Goal: Task Accomplishment & Management: Use online tool/utility

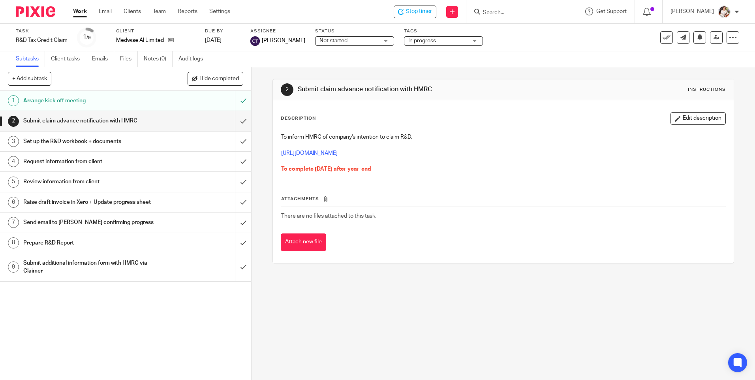
click at [344, 62] on div "Subtasks Client tasks Emails Files Notes (0) Audit logs" at bounding box center [377, 59] width 755 height 16
click at [344, 67] on div "2 Submit claim advance notification with HMRC Instructions Description Edit des…" at bounding box center [502, 171] width 461 height 208
click at [716, 38] on link at bounding box center [716, 37] width 13 height 13
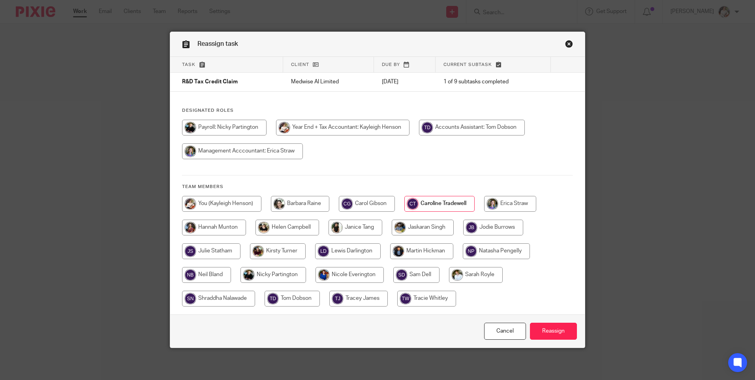
click at [233, 296] on input "radio" at bounding box center [218, 299] width 73 height 16
radio input "true"
click at [561, 330] on input "Reassign" at bounding box center [553, 331] width 47 height 17
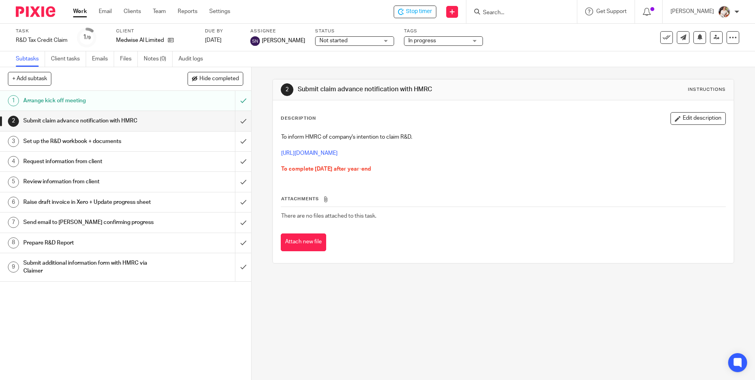
click at [172, 141] on div "Set up the R&D workbook + documents" at bounding box center [125, 141] width 204 height 12
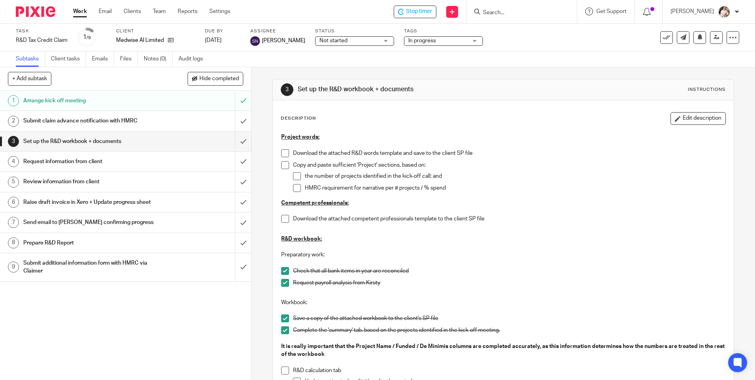
scroll to position [39, 0]
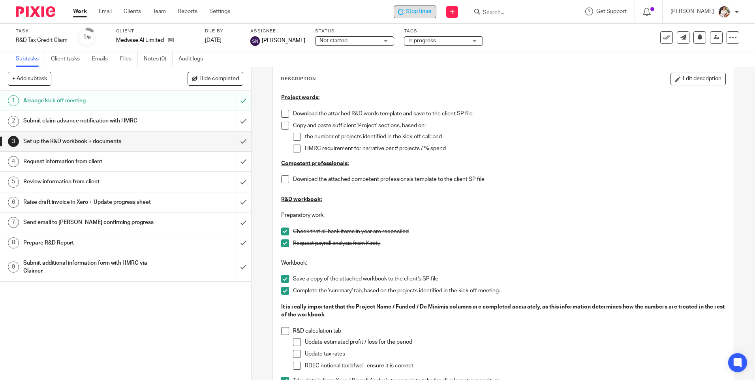
click at [416, 9] on span "Stop timer" at bounding box center [419, 12] width 26 height 8
click at [77, 13] on link "Work" at bounding box center [80, 12] width 14 height 8
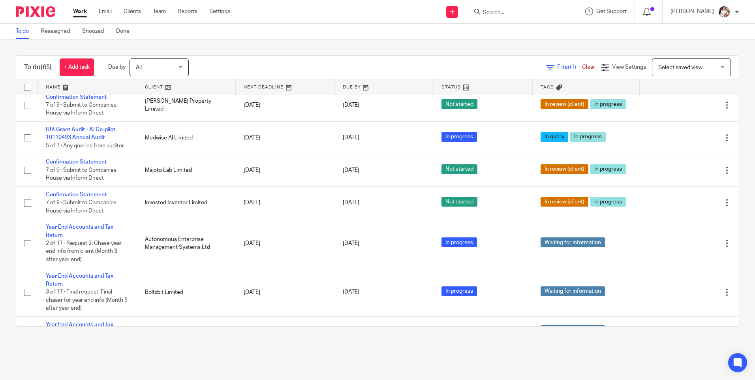
scroll to position [671, 0]
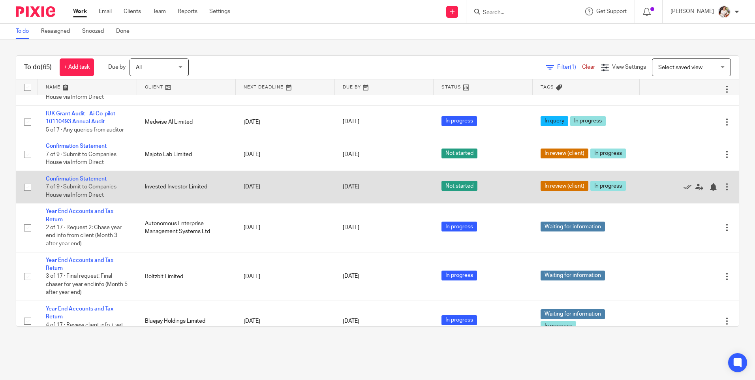
click at [82, 182] on link "Confirmation Statement" at bounding box center [76, 179] width 61 height 6
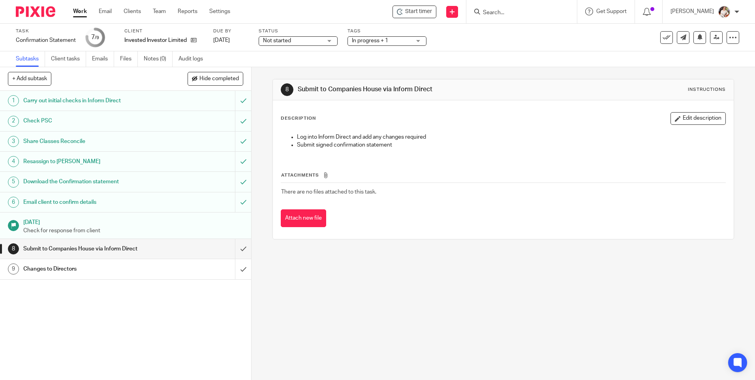
click at [420, 8] on span "Start timer" at bounding box center [418, 12] width 27 height 8
click at [421, 11] on span "Start timer" at bounding box center [418, 12] width 27 height 8
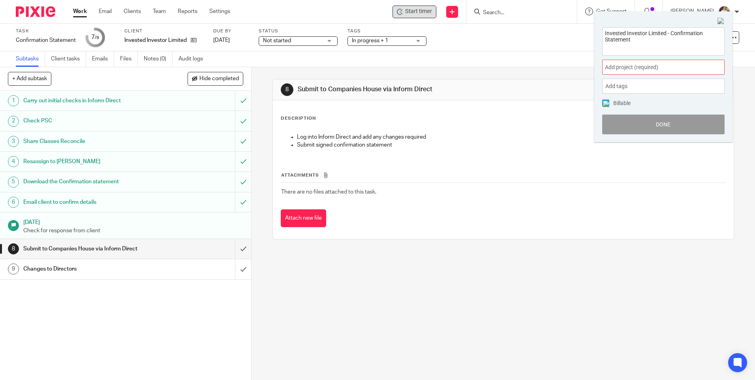
click at [703, 64] on span "Add project (required) :" at bounding box center [654, 67] width 99 height 8
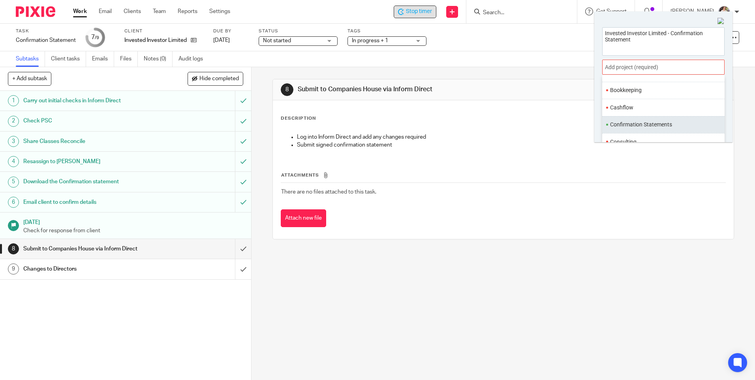
scroll to position [79, 0]
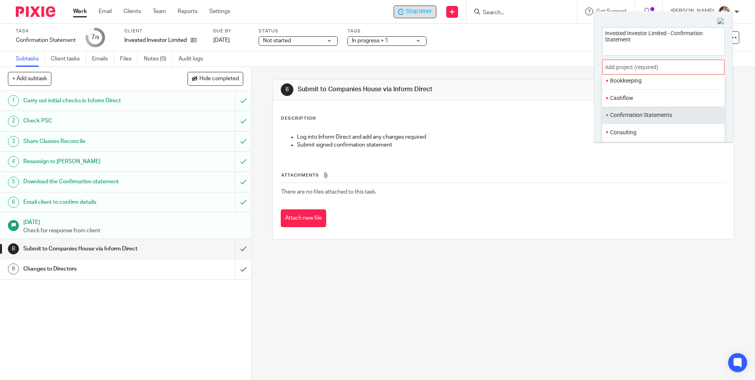
click at [655, 120] on ul "Confirmation Statements" at bounding box center [663, 115] width 122 height 17
click at [649, 116] on li "Confirmation Statements" at bounding box center [661, 115] width 103 height 8
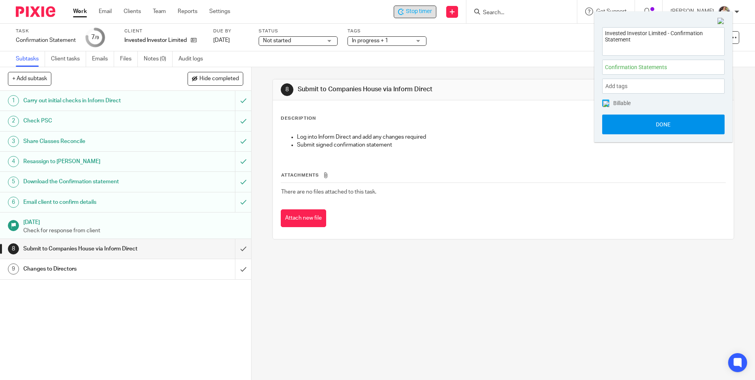
click at [650, 125] on button "Done" at bounding box center [663, 124] width 122 height 20
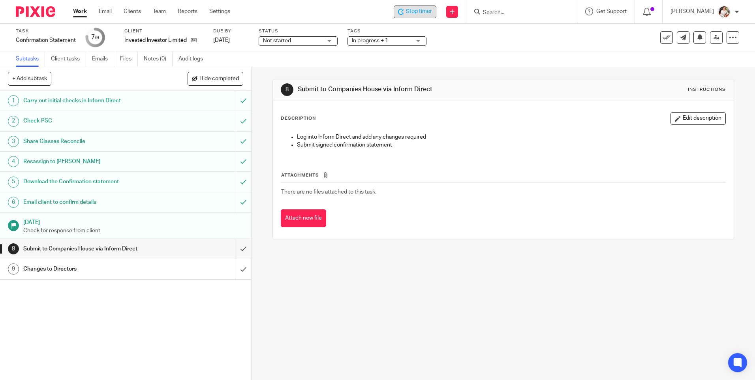
click at [402, 10] on icon at bounding box center [401, 12] width 6 height 6
click at [75, 12] on link "Work" at bounding box center [80, 12] width 14 height 8
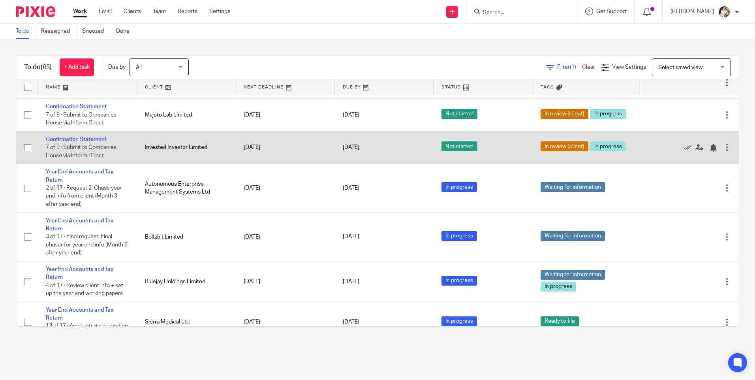
scroll to position [750, 0]
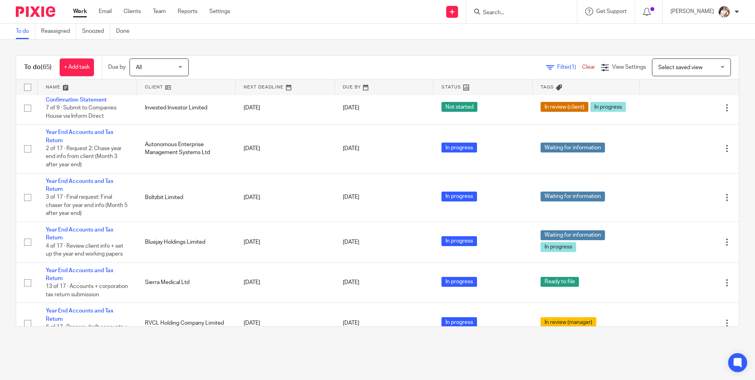
click at [506, 9] on input "Search" at bounding box center [517, 12] width 71 height 7
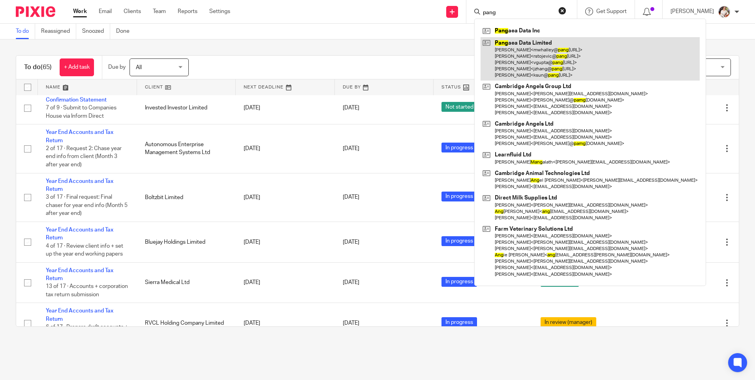
type input "pang"
click at [527, 45] on link at bounding box center [589, 59] width 219 height 44
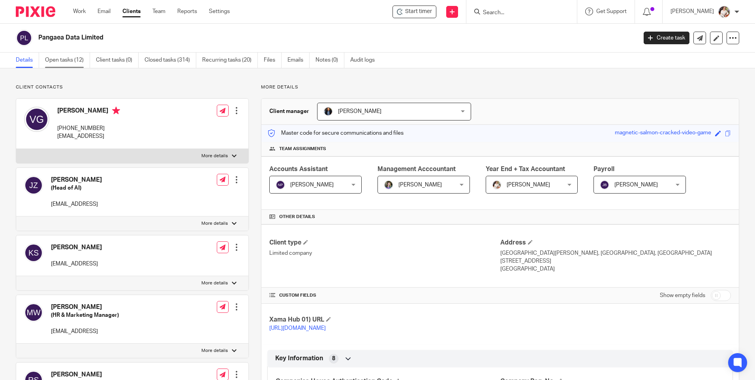
click at [76, 62] on link "Open tasks (12)" at bounding box center [67, 60] width 45 height 15
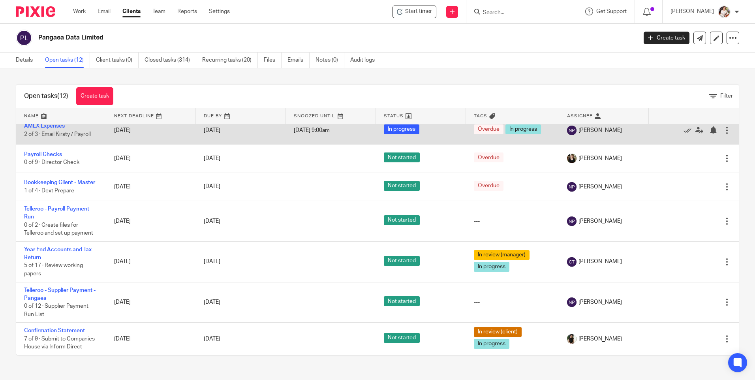
scroll to position [215, 0]
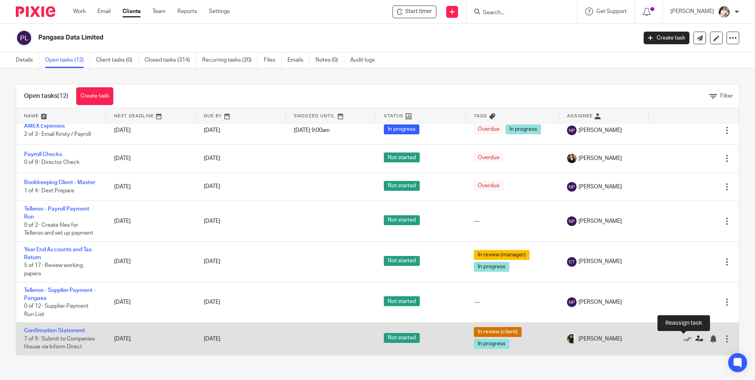
click at [695, 339] on icon at bounding box center [699, 339] width 8 height 8
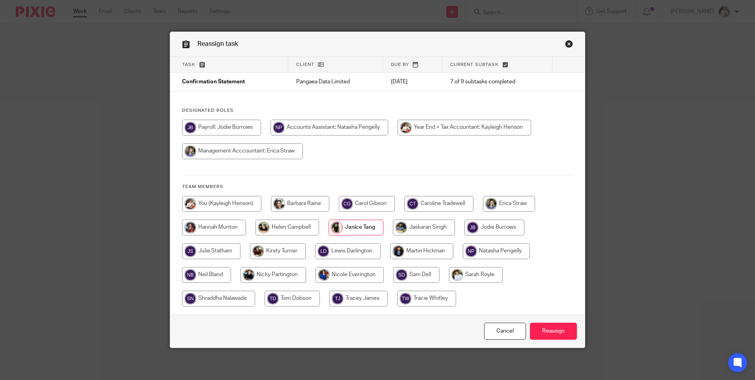
click at [237, 204] on input "radio" at bounding box center [221, 204] width 79 height 16
radio input "true"
click at [543, 332] on input "Reassign" at bounding box center [553, 331] width 47 height 17
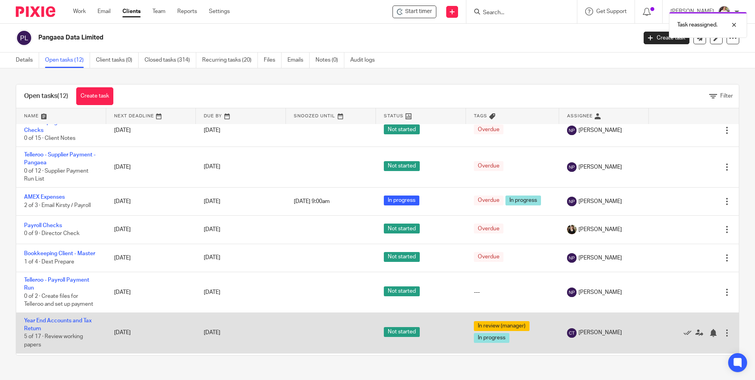
scroll to position [215, 0]
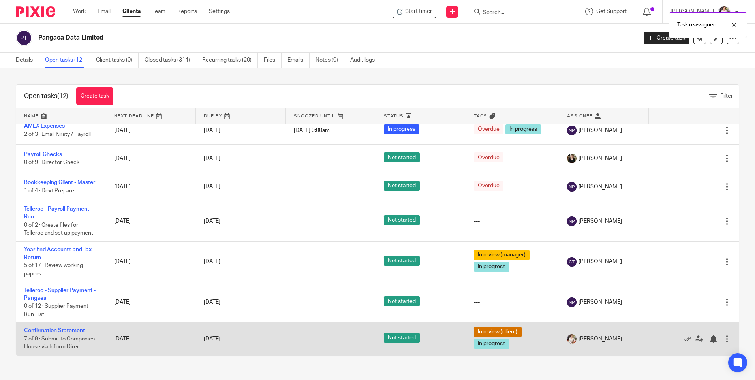
click at [66, 328] on link "Confirmation Statement" at bounding box center [54, 331] width 61 height 6
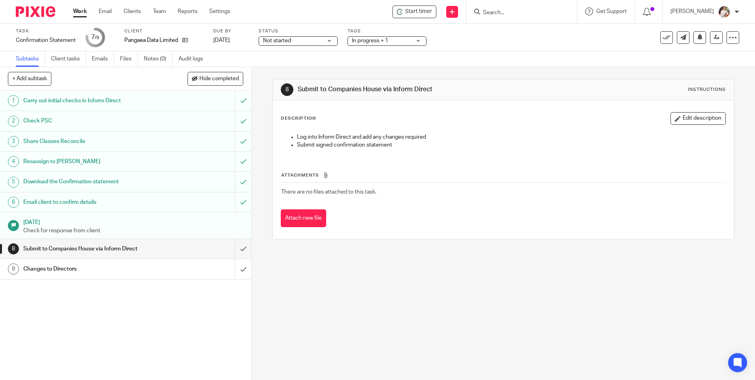
click at [411, 14] on span "Start timer" at bounding box center [418, 12] width 27 height 8
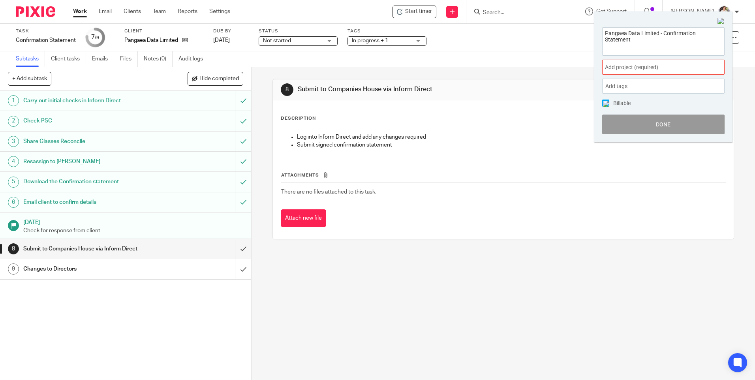
click at [645, 65] on span "Add project (required) :" at bounding box center [654, 67] width 99 height 8
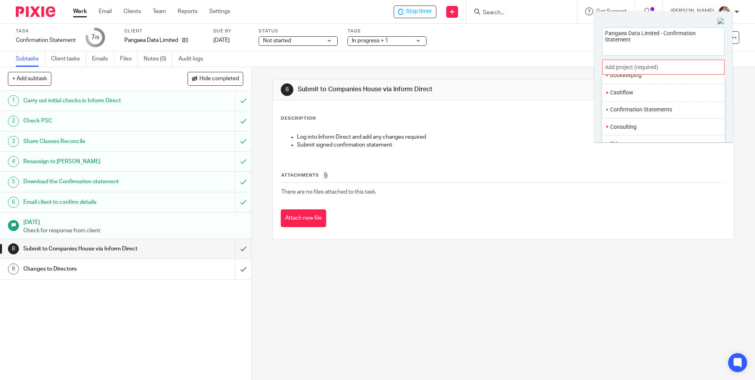
scroll to position [79, 0]
click at [653, 112] on li "Confirmation Statements" at bounding box center [661, 115] width 103 height 8
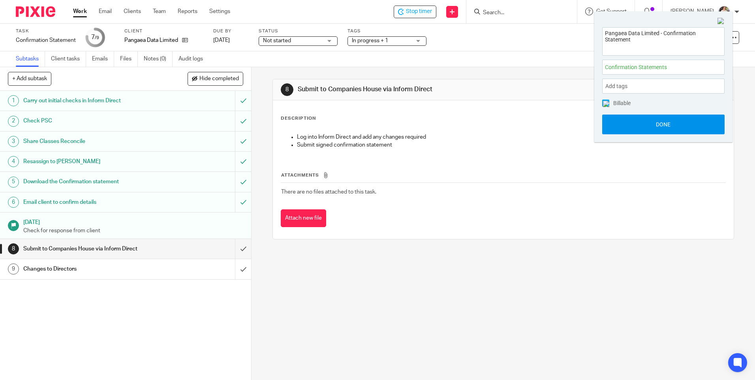
click at [653, 127] on button "Done" at bounding box center [663, 124] width 122 height 20
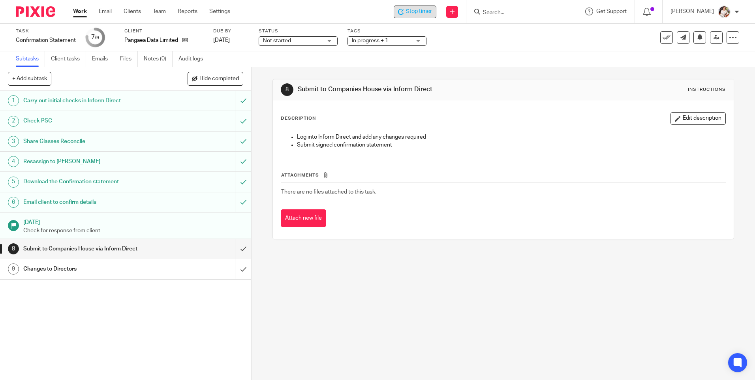
click at [417, 6] on div "Stop timer" at bounding box center [415, 12] width 43 height 13
